Goal: Transaction & Acquisition: Purchase product/service

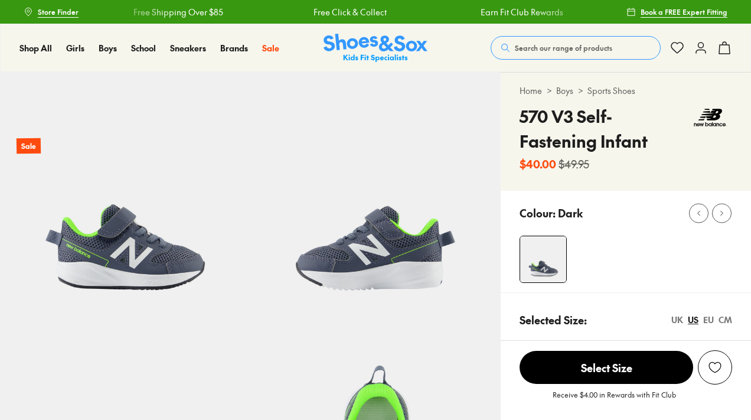
select select "*"
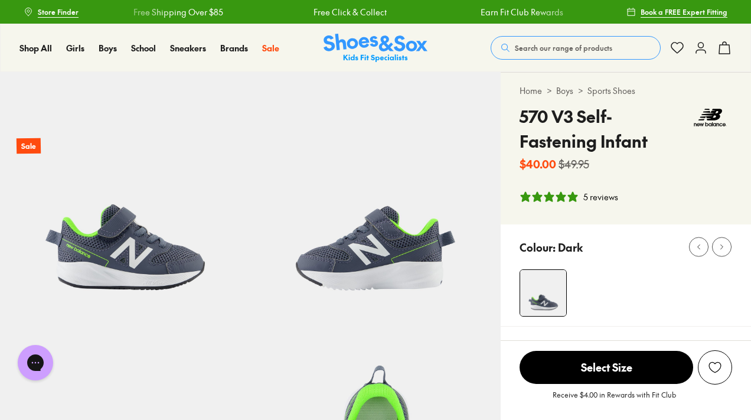
click at [620, 357] on span "Select Size" at bounding box center [607, 367] width 174 height 33
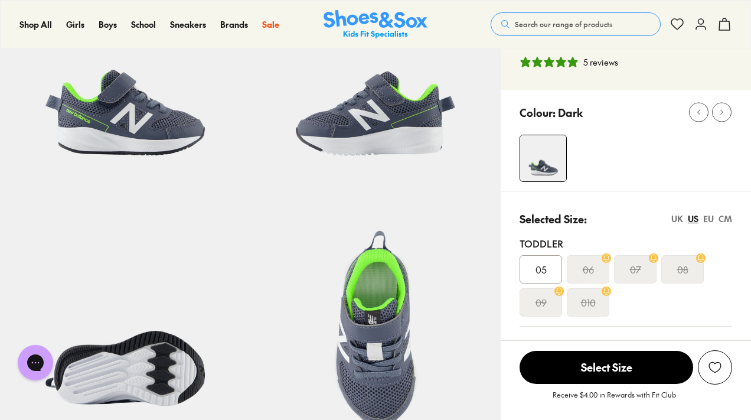
scroll to position [137, 0]
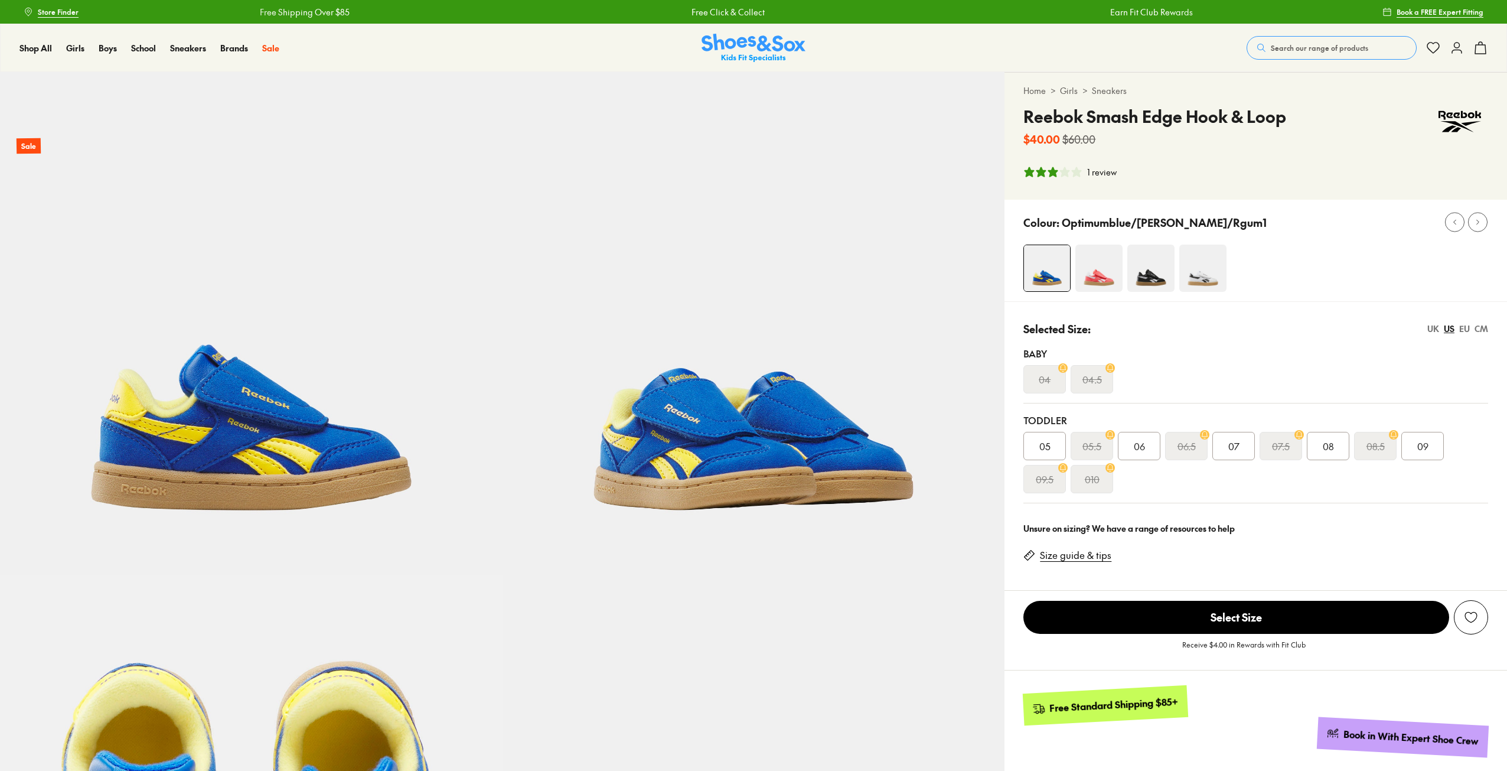
select select "*"
click at [1158, 266] on img at bounding box center [1151, 268] width 47 height 47
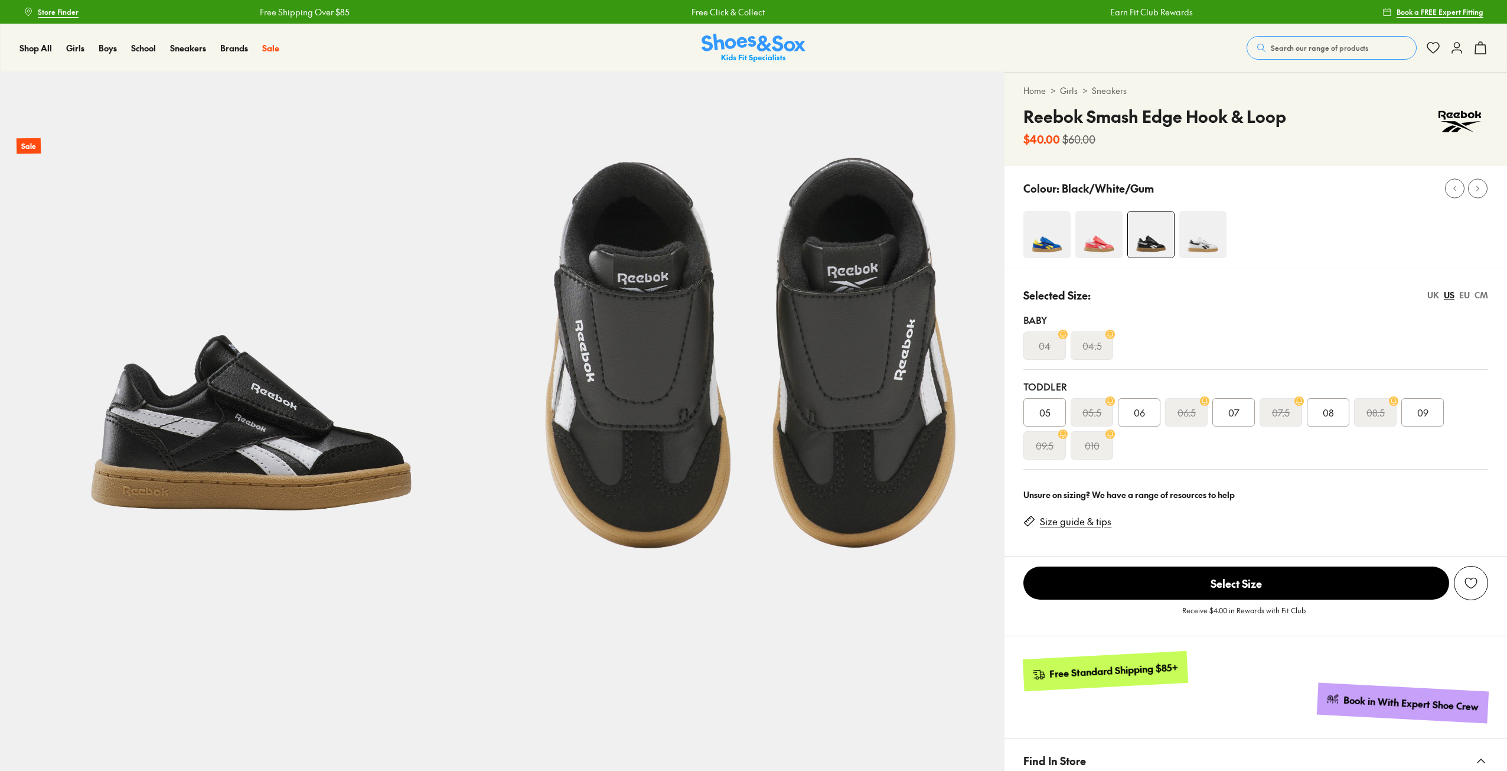
click at [1205, 255] on img at bounding box center [1203, 234] width 47 height 47
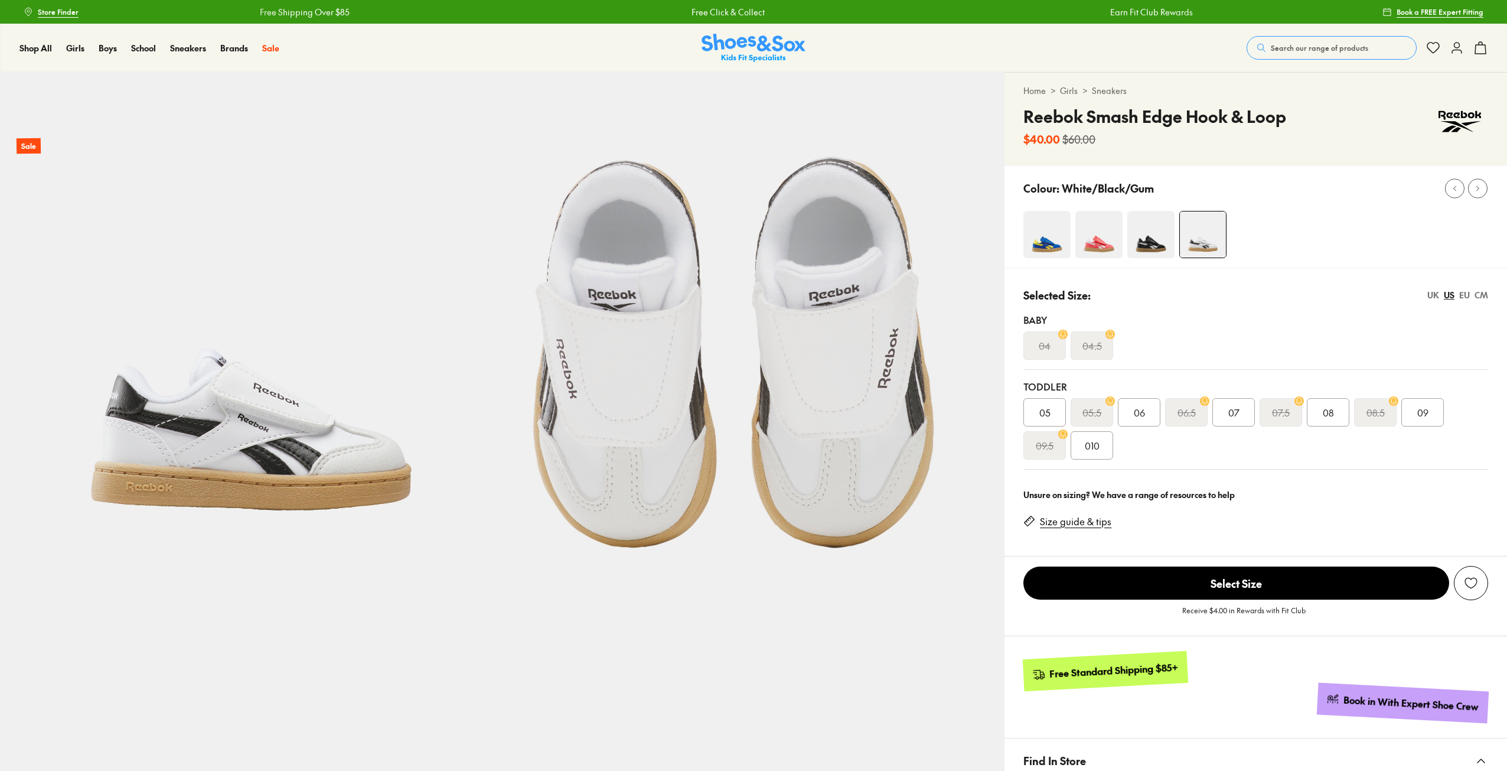
click at [1057, 252] on img at bounding box center [1047, 234] width 47 height 47
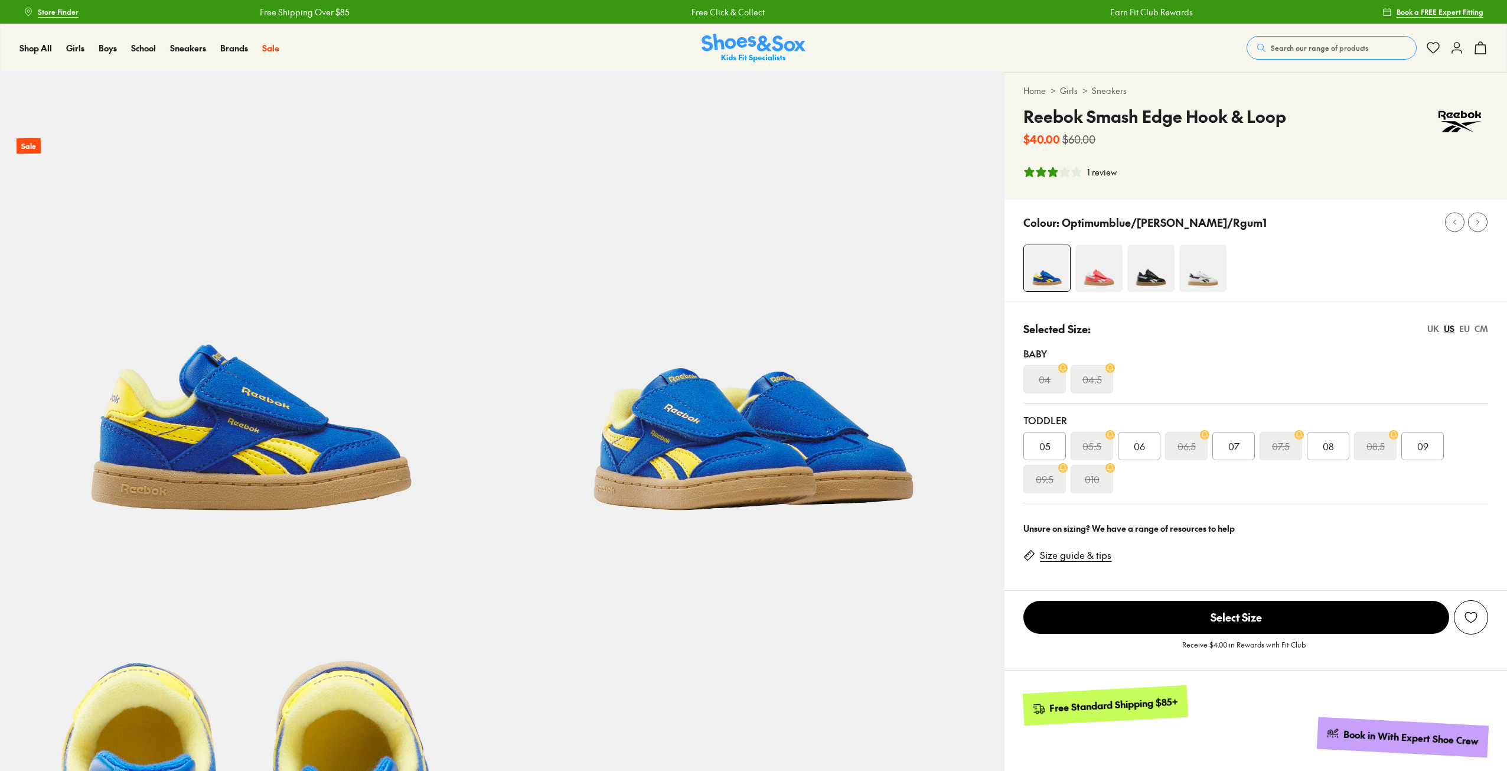
select select "*"
click at [1437, 325] on div "UK" at bounding box center [1434, 328] width 12 height 12
click at [1484, 330] on div "CM" at bounding box center [1482, 328] width 14 height 12
